Goal: Check status: Check status

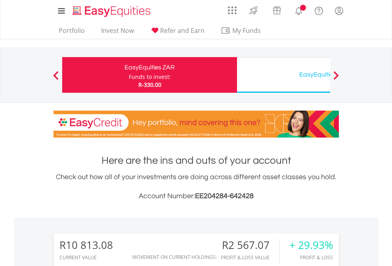
scroll to position [76, 125]
click at [129, 75] on div "Funds to invest:" at bounding box center [150, 77] width 42 height 8
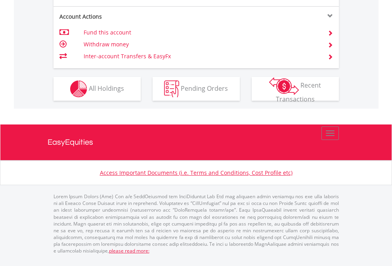
scroll to position [708, 0]
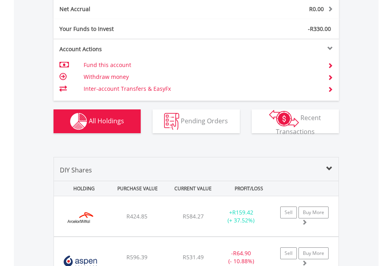
scroll to position [898, 0]
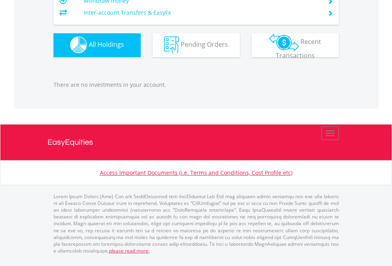
scroll to position [76, 125]
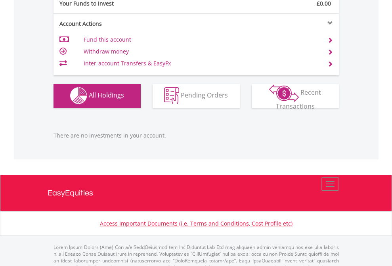
scroll to position [785, 0]
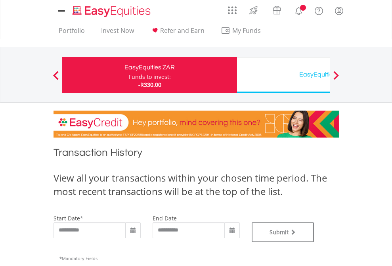
type input "**********"
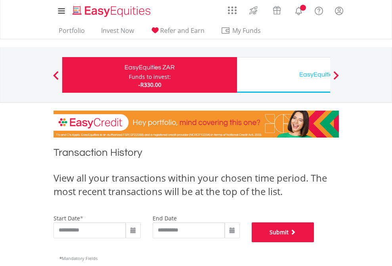
click at [315, 242] on button "Submit" at bounding box center [283, 233] width 63 height 20
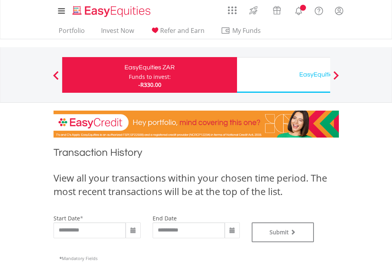
click at [284, 75] on div "EasyEquities USD" at bounding box center [324, 74] width 165 height 11
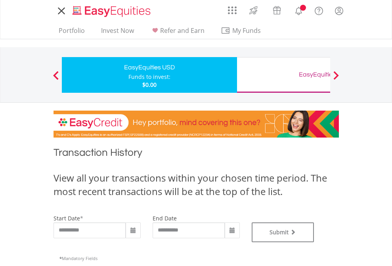
type input "**********"
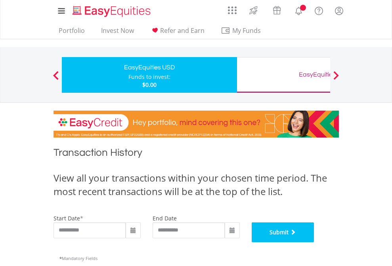
click at [315, 242] on button "Submit" at bounding box center [283, 233] width 63 height 20
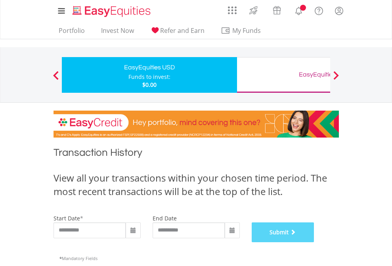
scroll to position [322, 0]
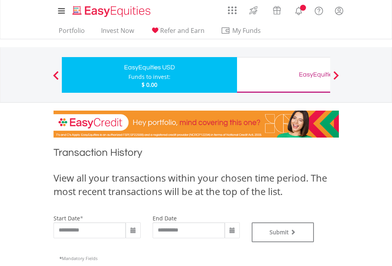
click at [284, 75] on div "EasyEquities GBP" at bounding box center [324, 74] width 165 height 11
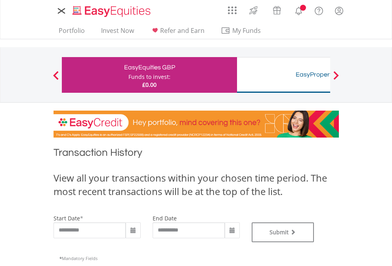
type input "**********"
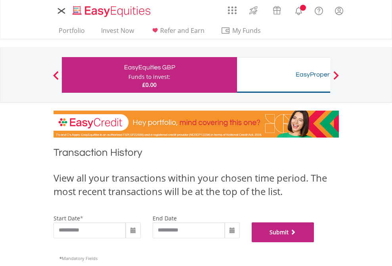
click at [315, 242] on button "Submit" at bounding box center [283, 233] width 63 height 20
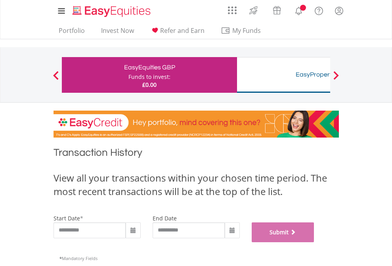
scroll to position [322, 0]
